Goal: Transaction & Acquisition: Purchase product/service

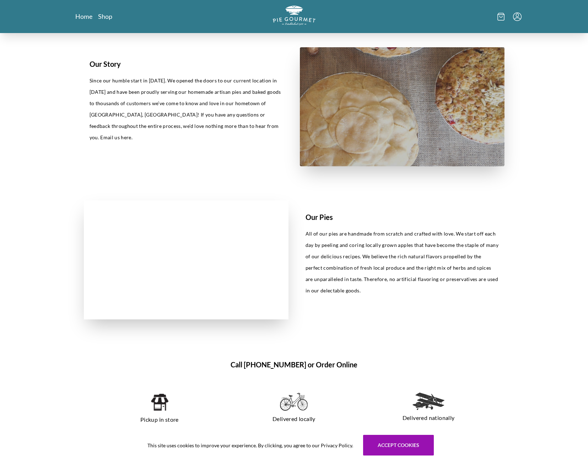
scroll to position [213, 0]
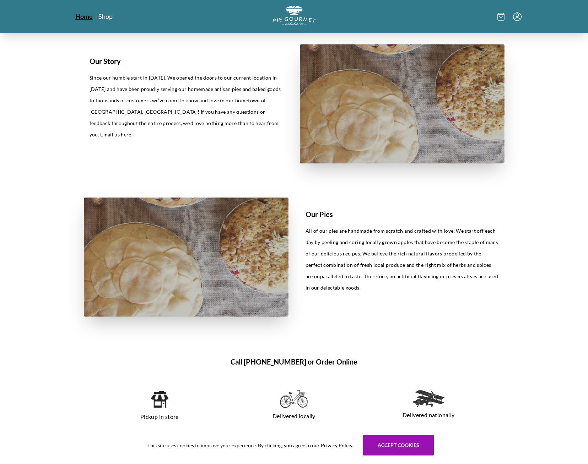
click at [86, 17] on link "Home" at bounding box center [83, 16] width 17 height 9
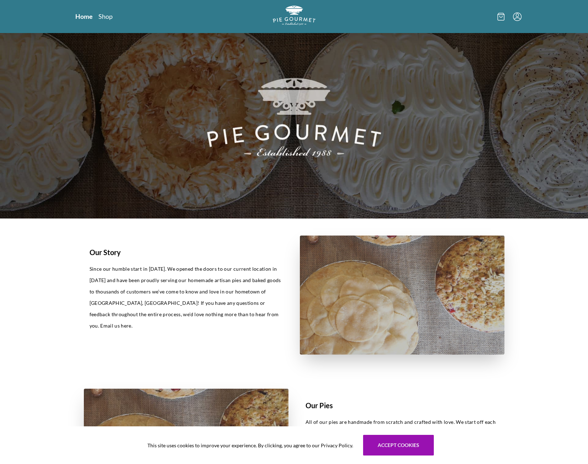
scroll to position [0, 0]
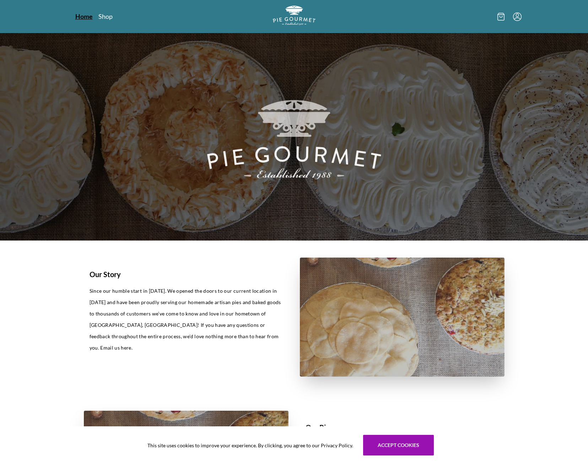
click at [85, 16] on link "Home" at bounding box center [83, 16] width 17 height 9
click at [106, 16] on link "Shop" at bounding box center [105, 16] width 14 height 9
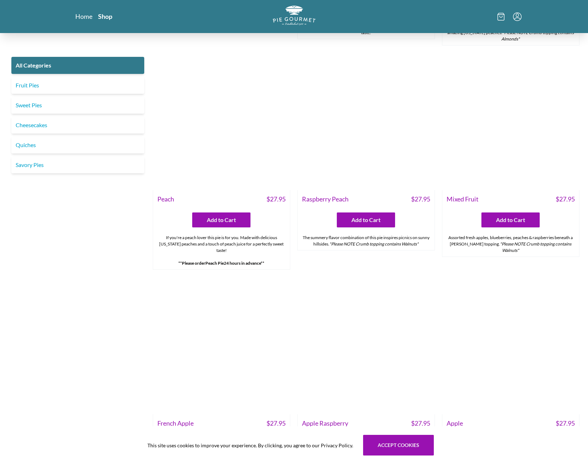
scroll to position [2386, 0]
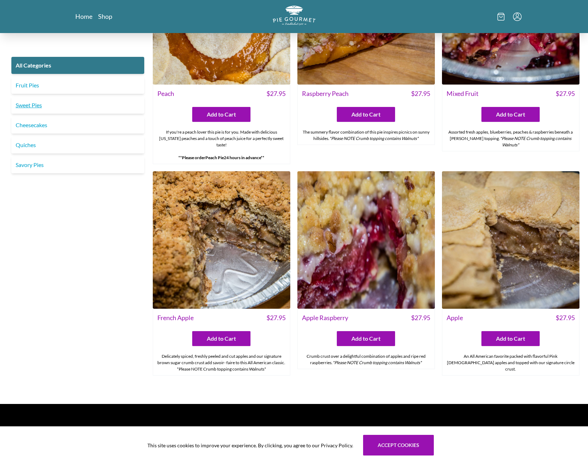
click at [86, 98] on link "Sweet Pies" at bounding box center [77, 105] width 133 height 17
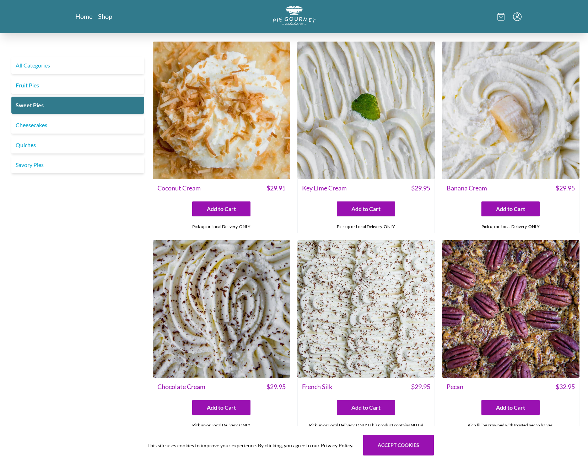
click at [42, 64] on link "All Categories" at bounding box center [77, 65] width 133 height 17
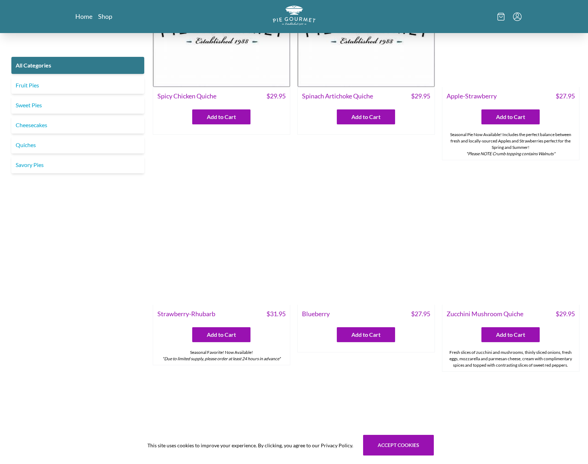
scroll to position [284, 0]
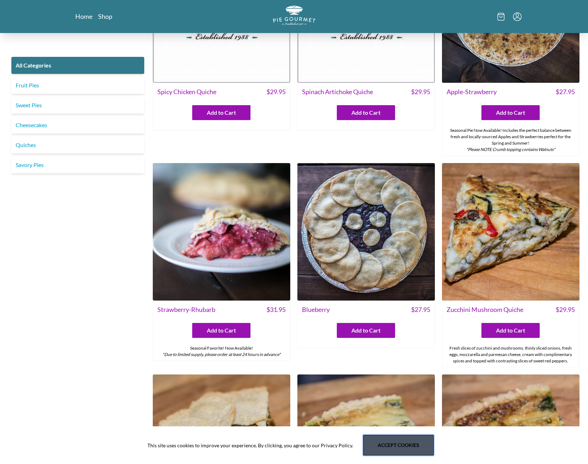
click at [406, 447] on button "Accept cookies" at bounding box center [398, 445] width 71 height 21
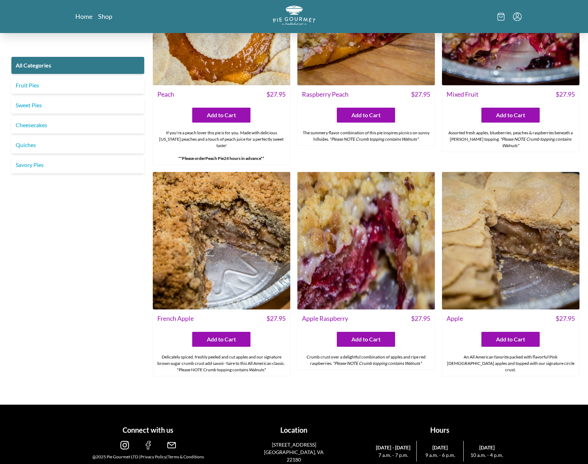
scroll to position [2386, 0]
